Goal: Task Accomplishment & Management: Use online tool/utility

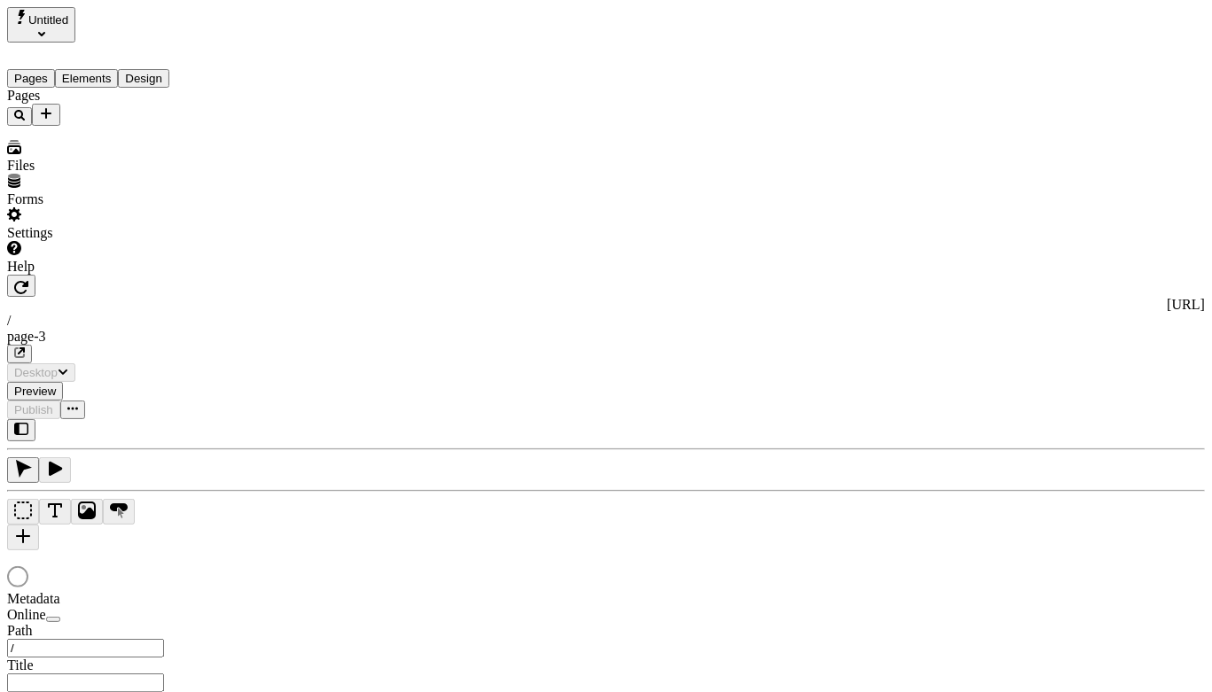
type input "/page-3"
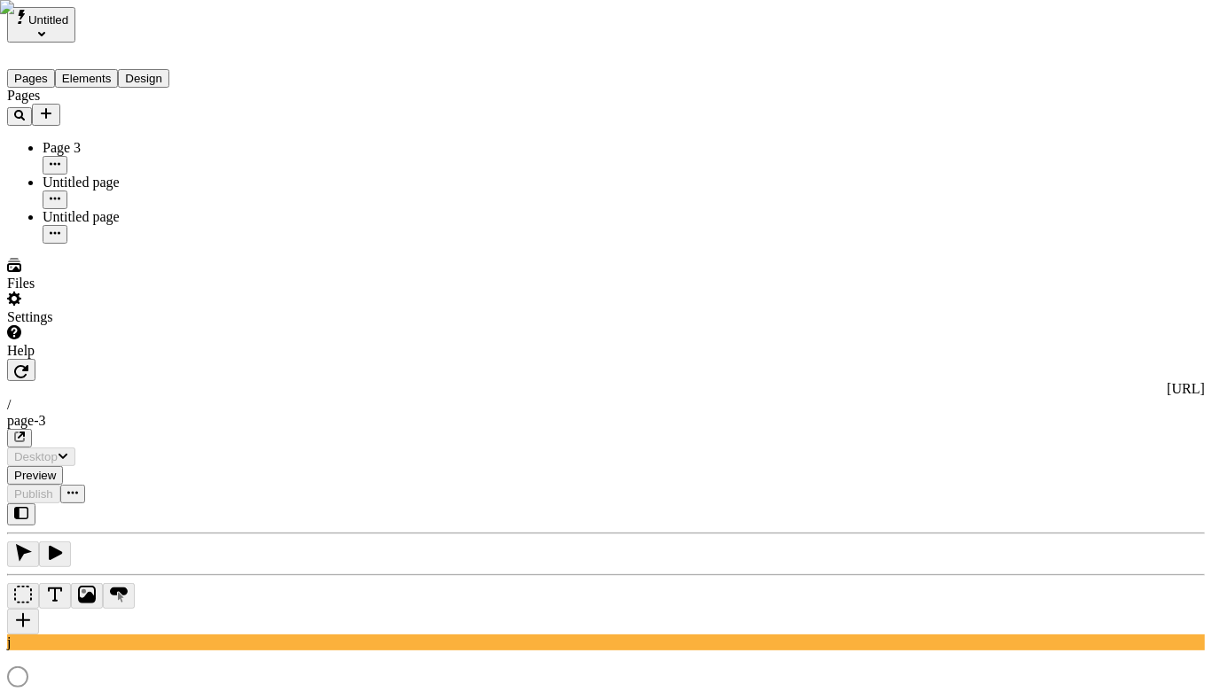
type input "/page-3"
click at [160, 244] on div "Pages Page 3 Untitled page Untitled page" at bounding box center [113, 166] width 213 height 156
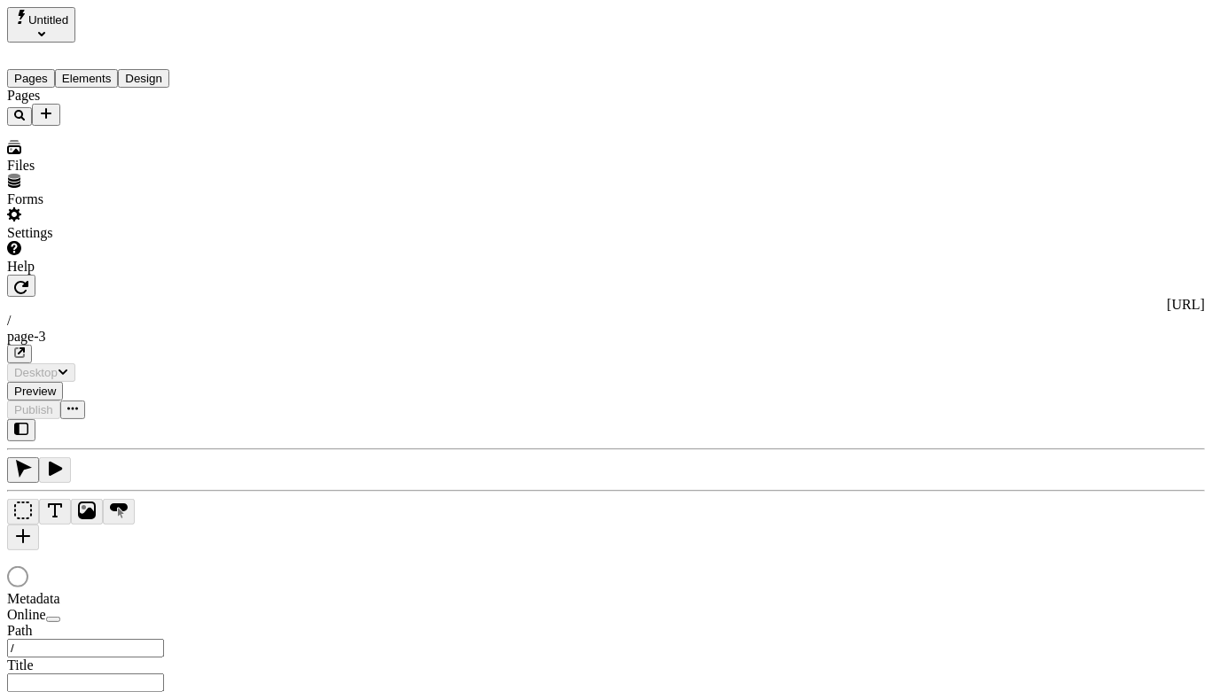
type input "/page-3"
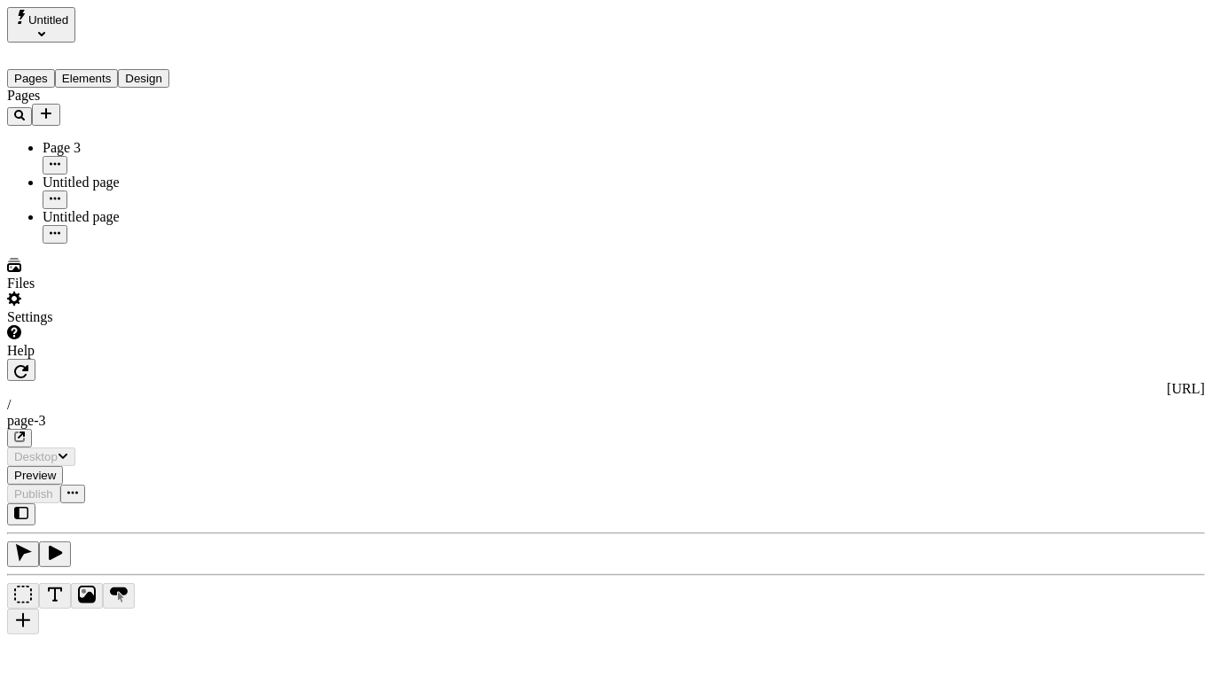
type input "/page-3"
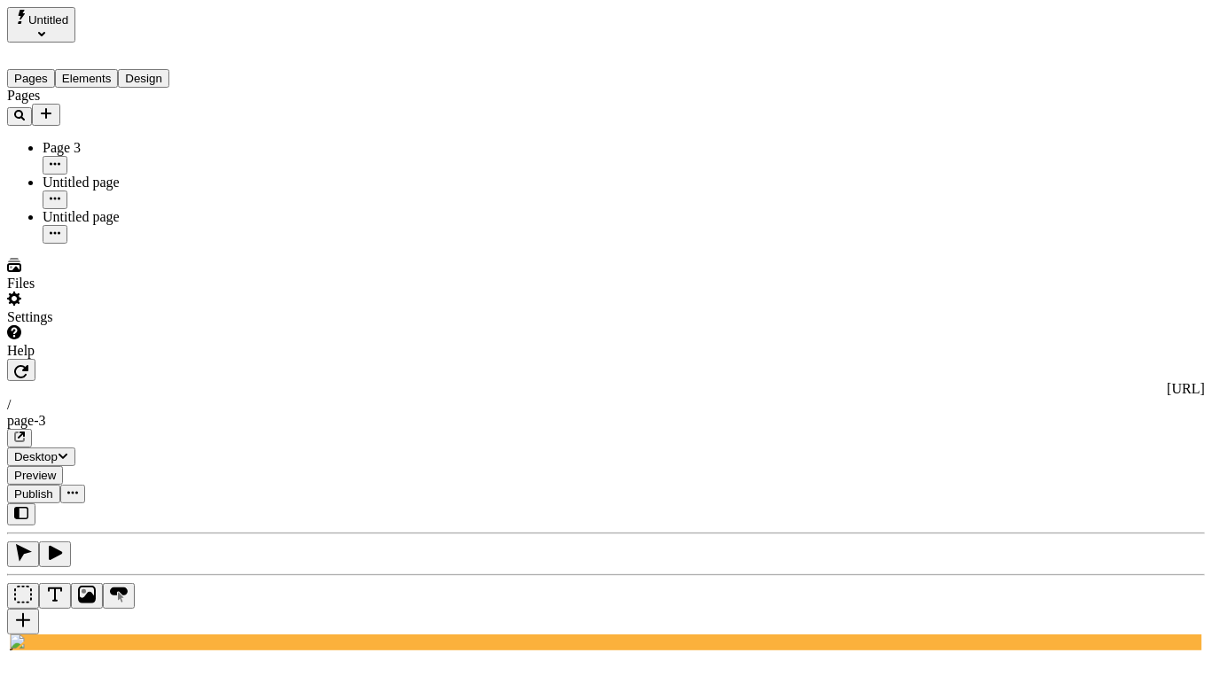
click at [103, 244] on div "Pages Page 3 Untitled page Untitled page" at bounding box center [113, 166] width 213 height 156
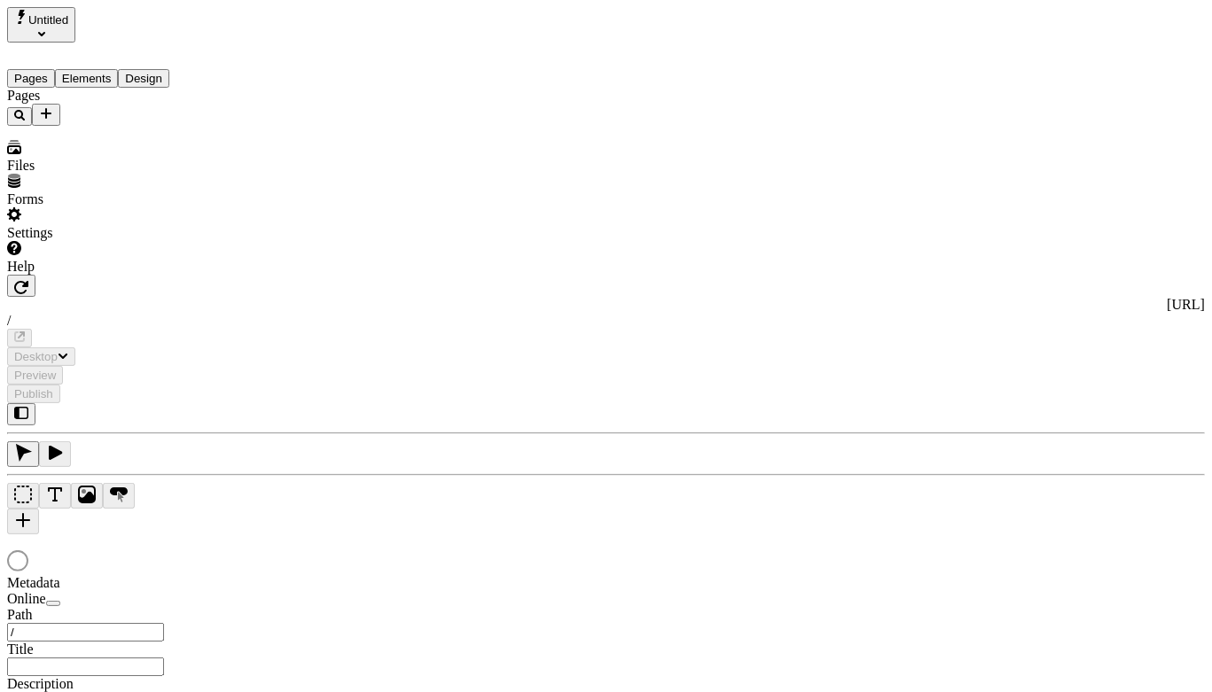
type input "/page-3"
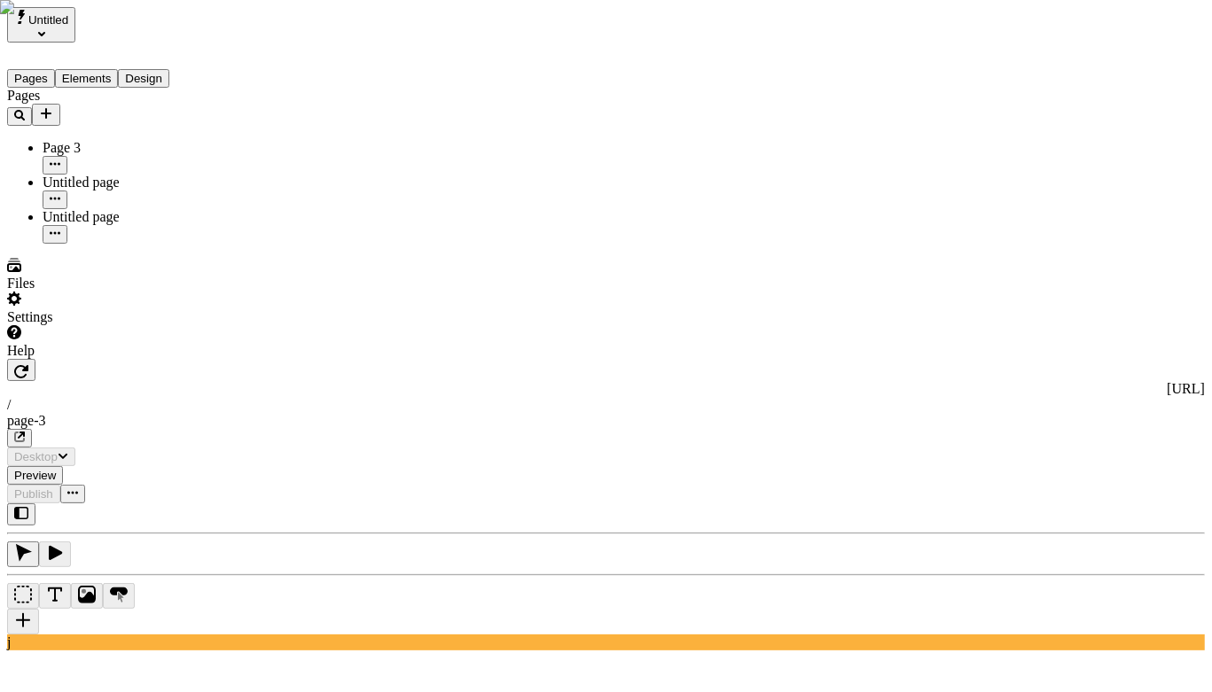
type input "/page-3"
click at [144, 244] on div "Pages Page 3 Untitled page Untitled page" at bounding box center [113, 166] width 213 height 156
click at [155, 244] on div "Pages Page 3 Untitled page Untitled page" at bounding box center [113, 166] width 213 height 156
click at [53, 106] on icon "Add new" at bounding box center [46, 113] width 14 height 14
click at [243, 142] on span "Blank page" at bounding box center [239, 149] width 64 height 15
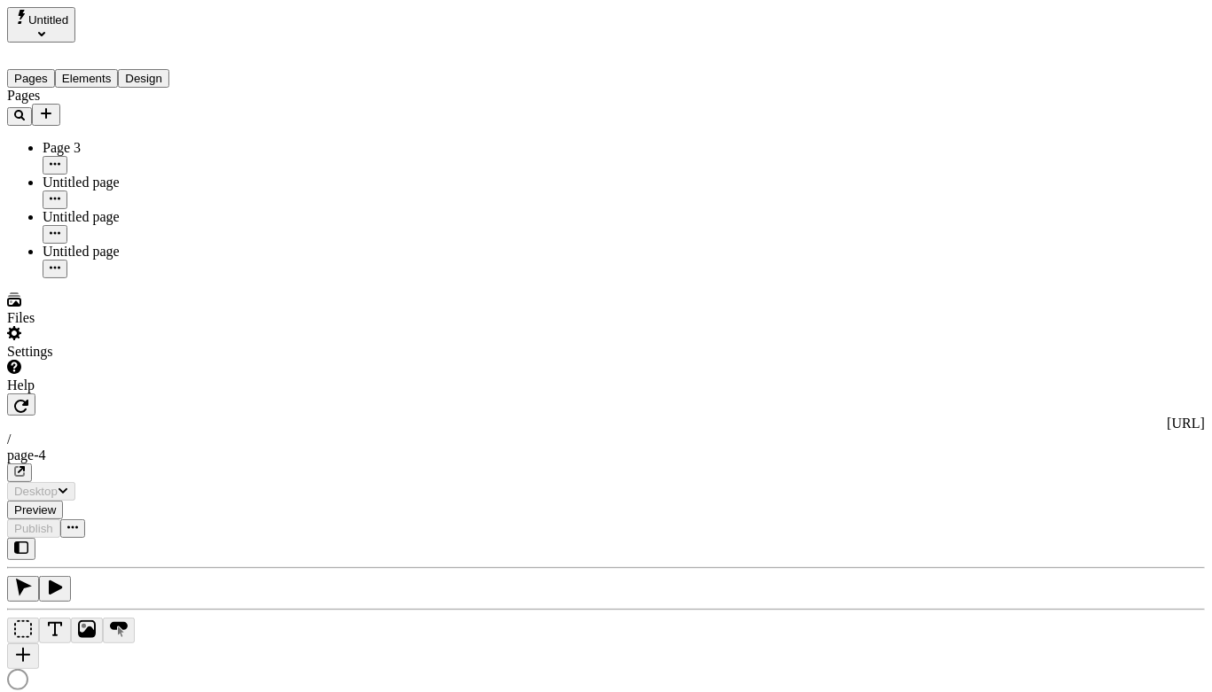
type input "/page-4"
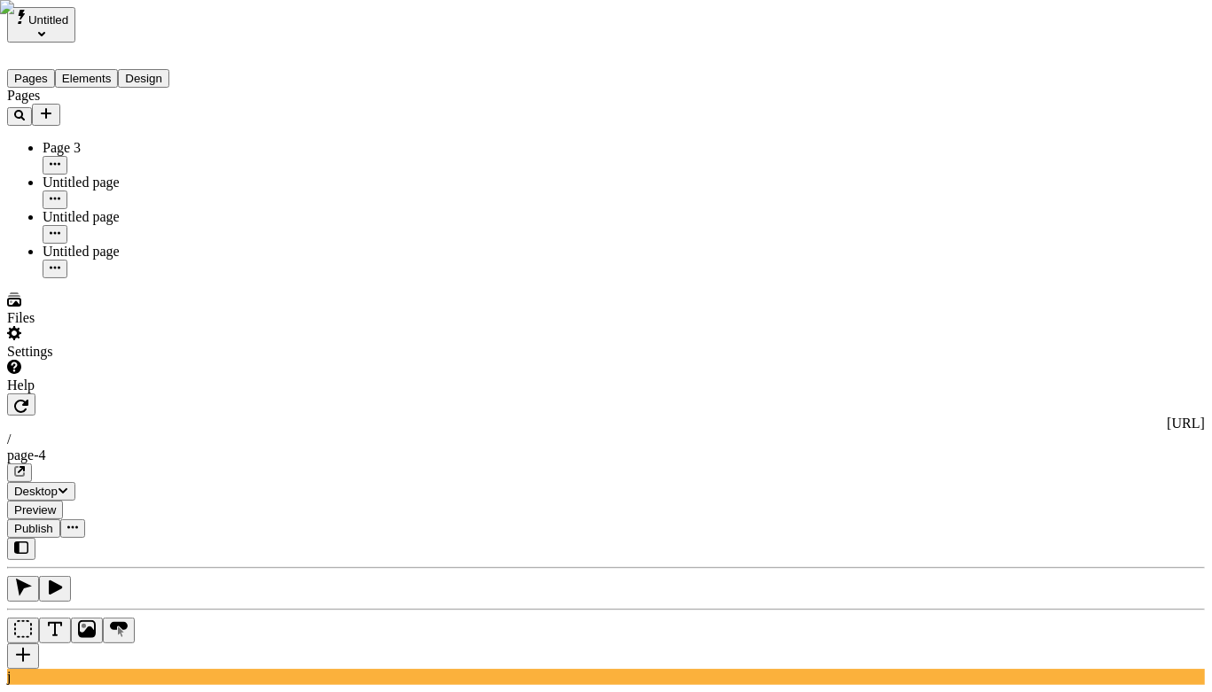
click at [106, 278] on div "Pages Page 3 Untitled page Untitled page Untitled page" at bounding box center [113, 183] width 213 height 191
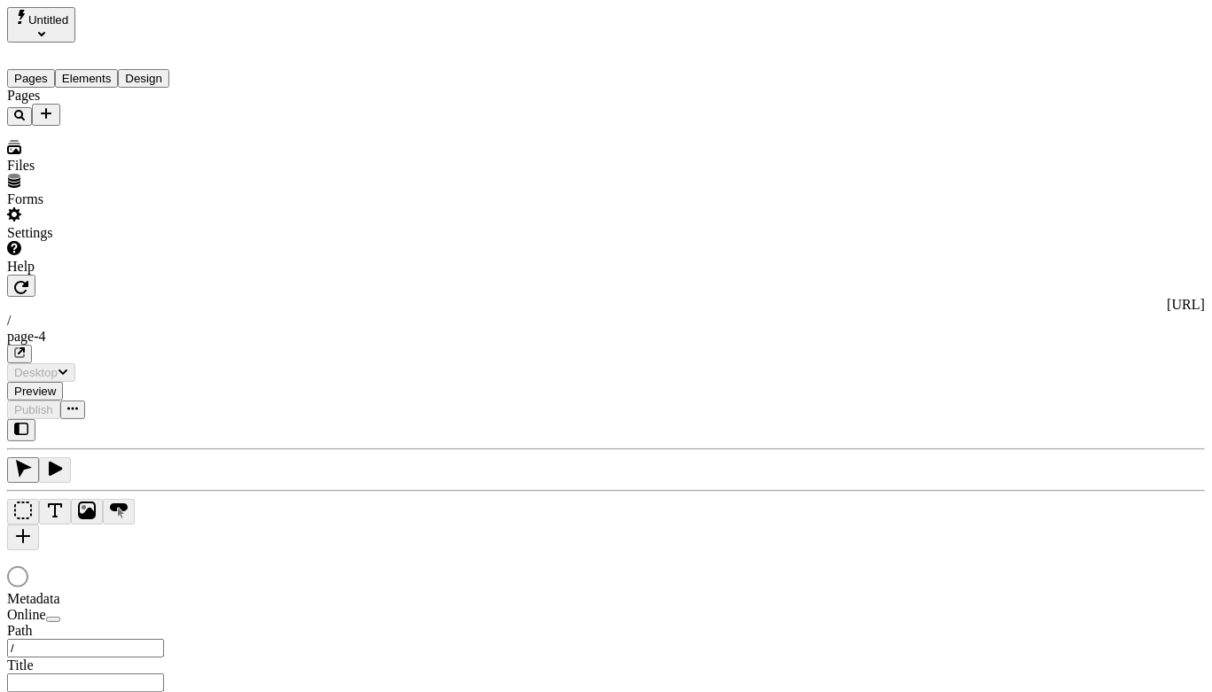
type input "/page-4"
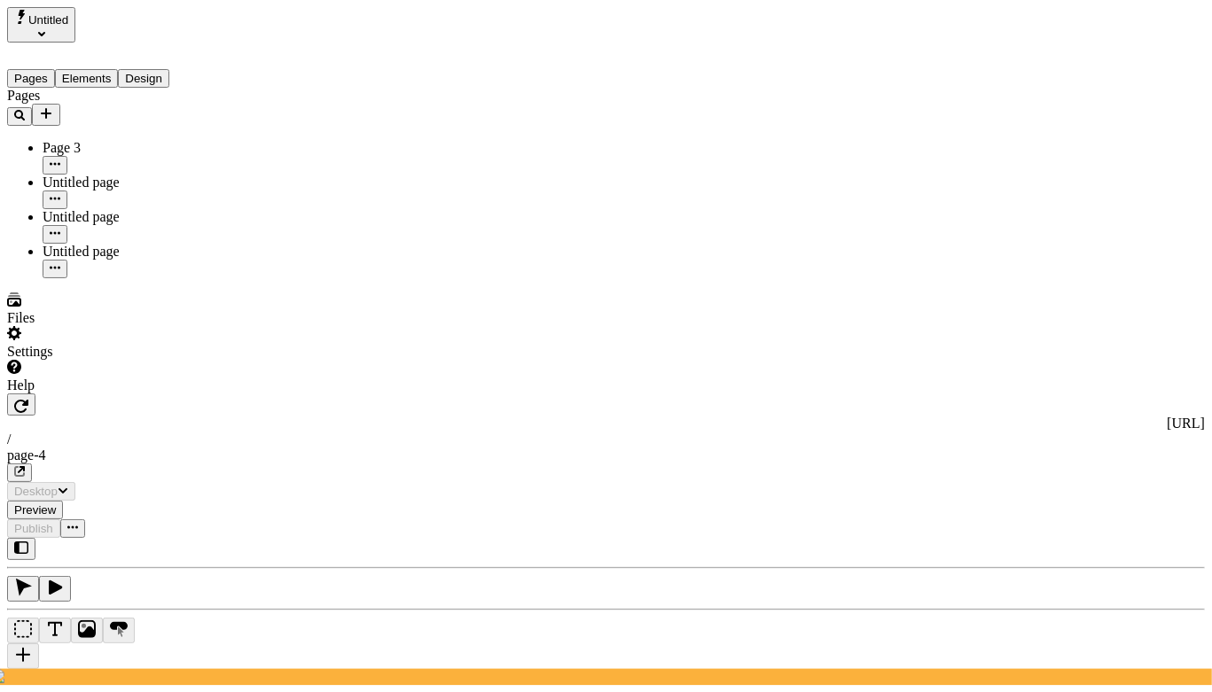
type input "/page-4"
